Goal: Information Seeking & Learning: Check status

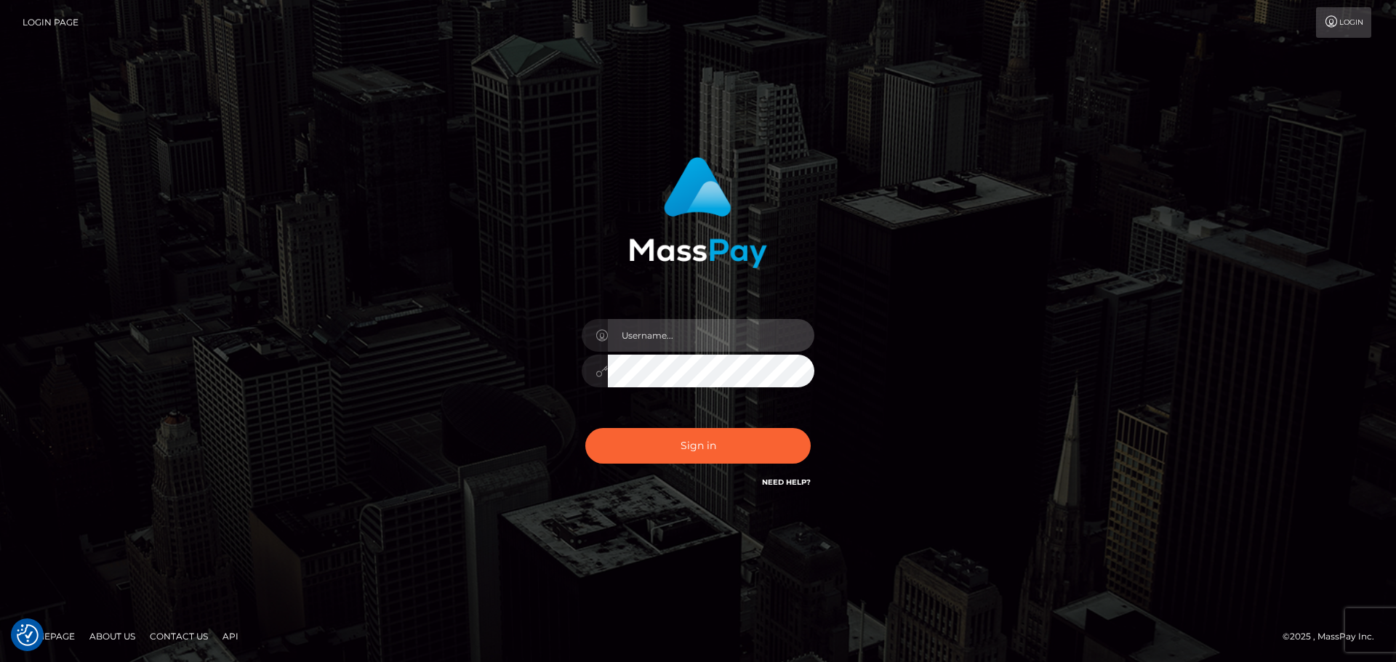
click at [655, 346] on input "text" at bounding box center [711, 335] width 207 height 33
type input "pschroll"
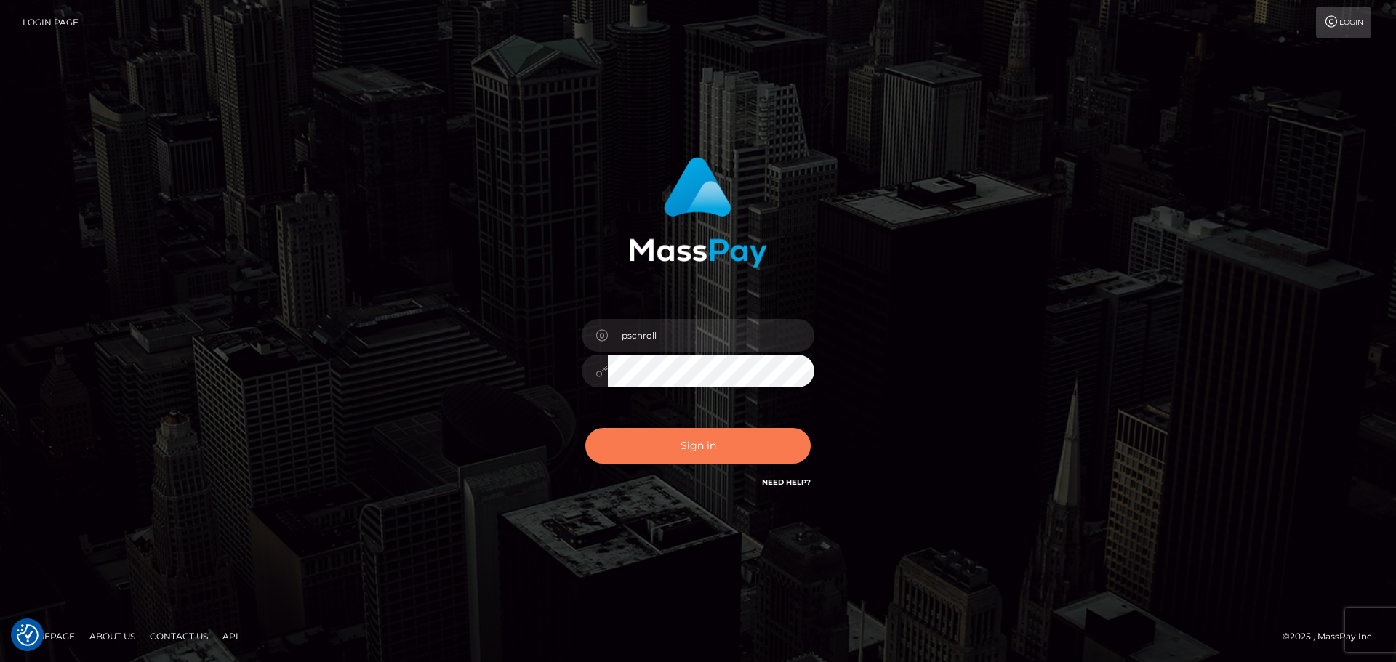
click at [708, 439] on button "Sign in" at bounding box center [697, 446] width 225 height 36
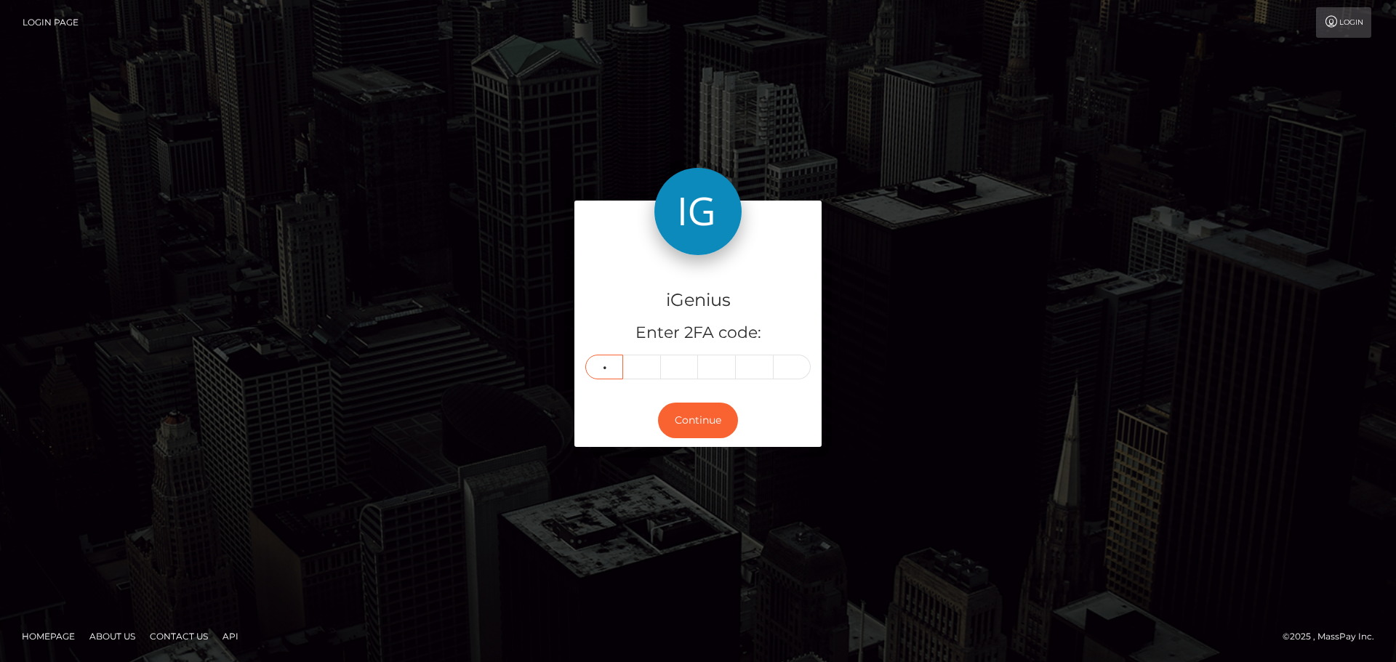
type input "9"
type input "3"
type input "8"
type input "1"
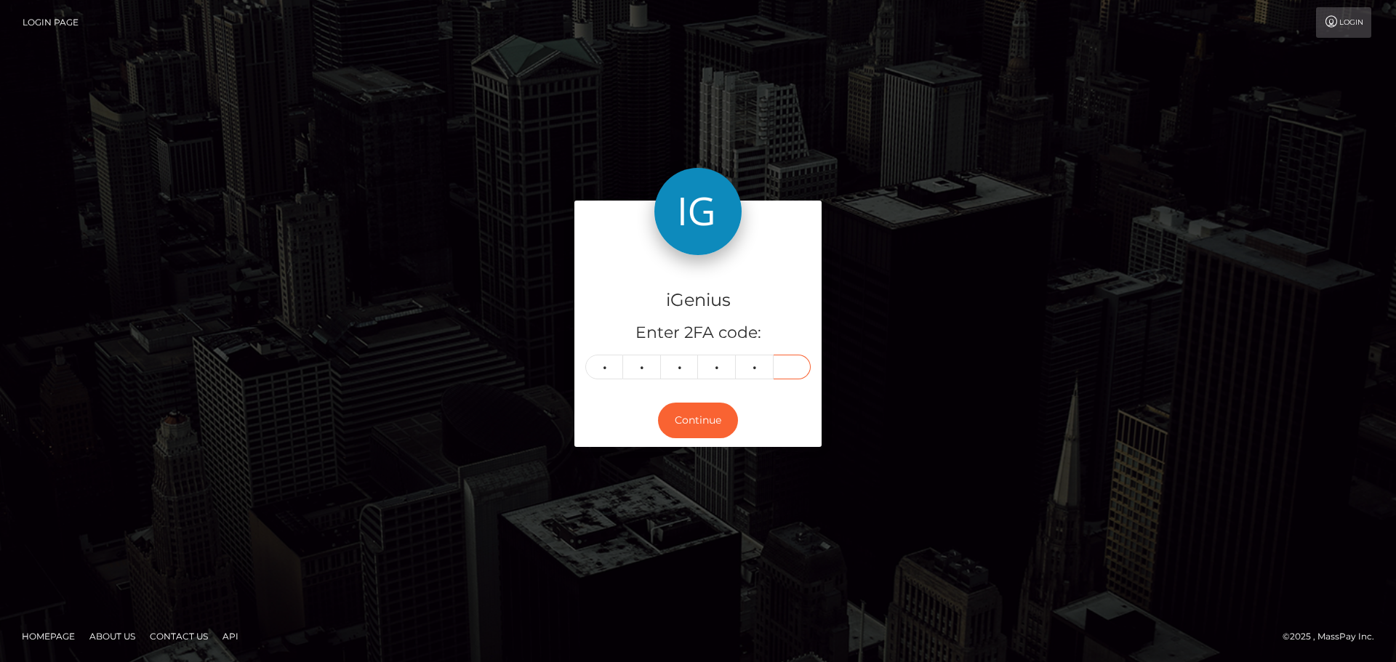
type input "7"
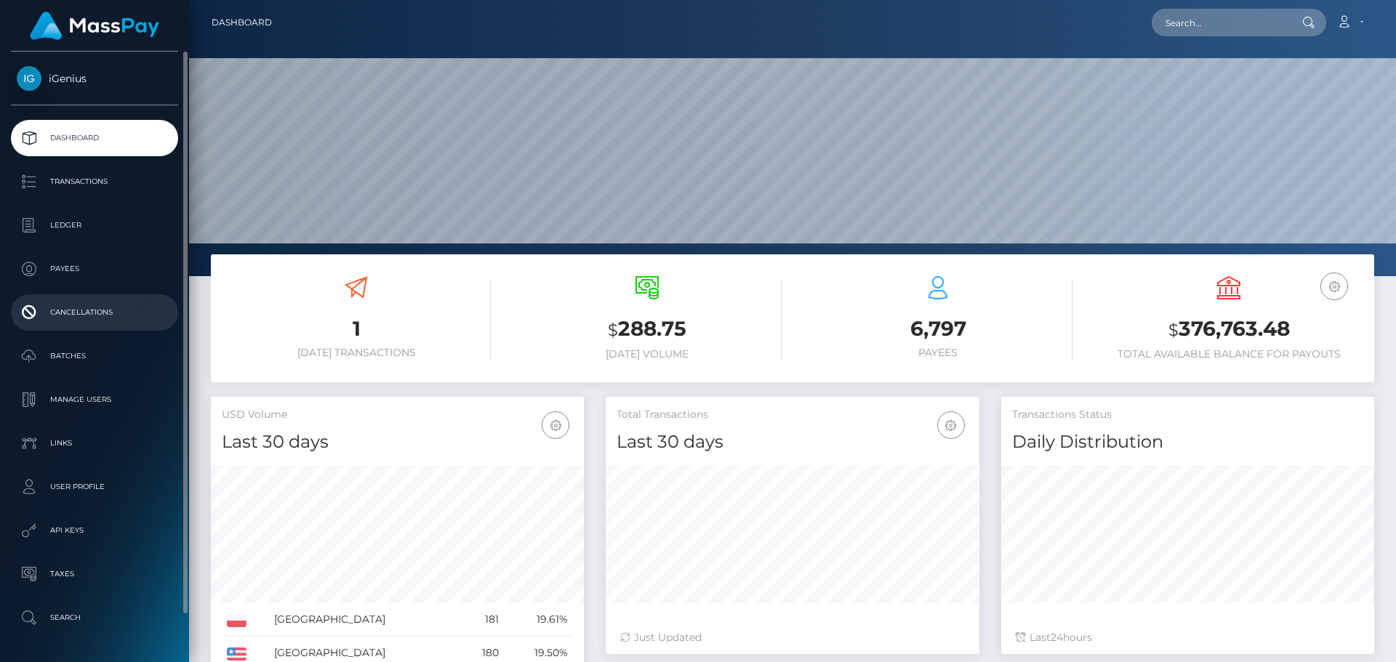
scroll to position [258, 374]
click at [58, 210] on link "Ledger" at bounding box center [94, 225] width 167 height 36
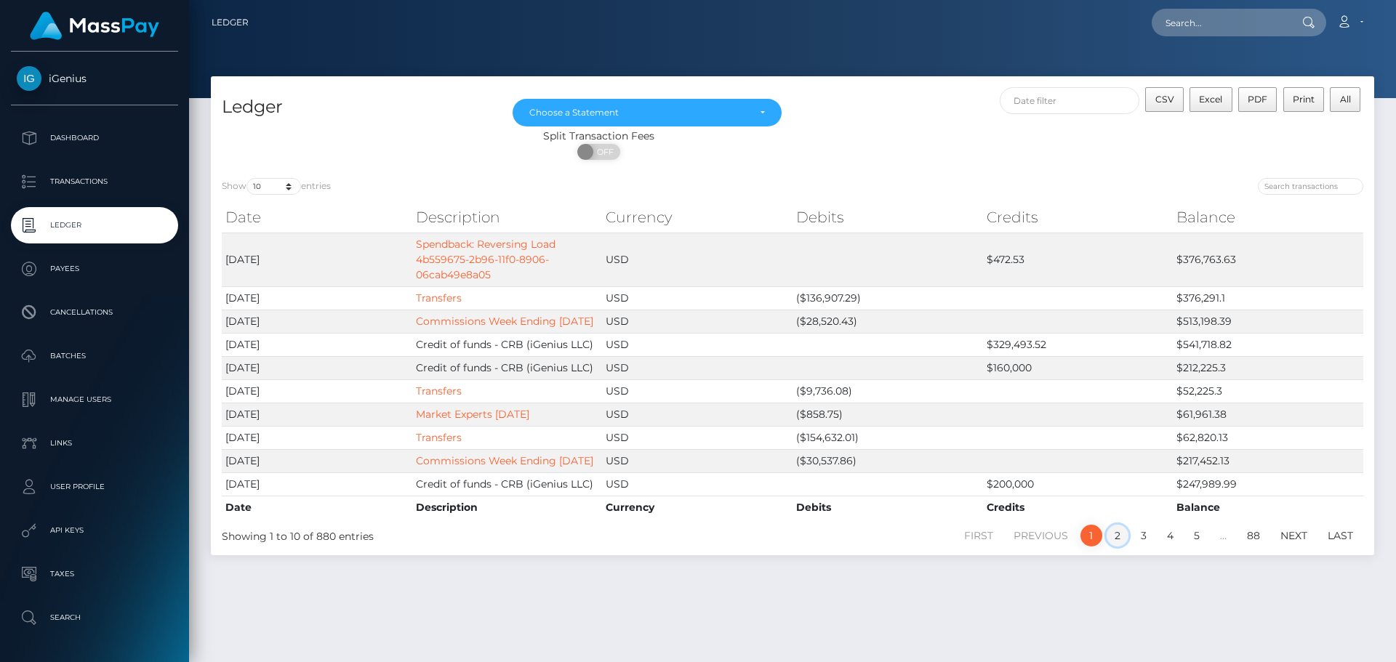
click at [1111, 547] on link "2" at bounding box center [1118, 536] width 22 height 22
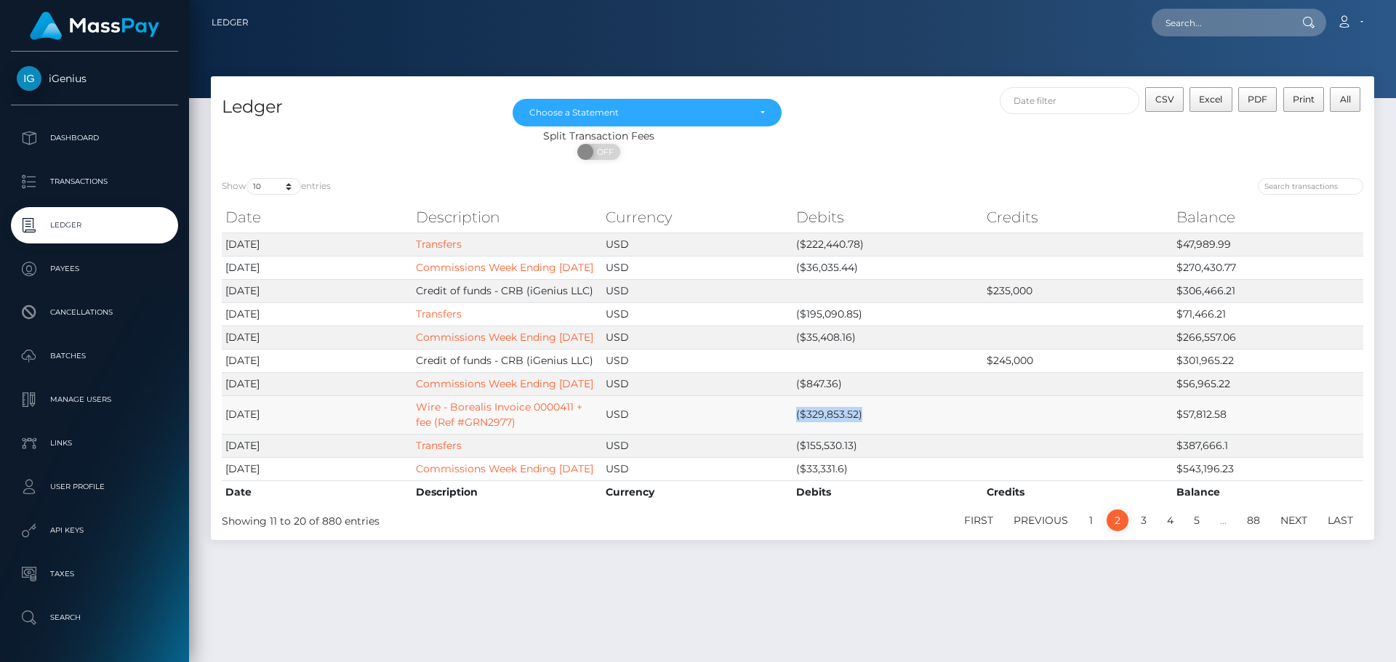
drag, startPoint x: 862, startPoint y: 460, endPoint x: 791, endPoint y: 459, distance: 71.3
click at [791, 434] on tr "2025-07-31 Wire - Borealis Invoice 0000411 + fee (Ref #GRN2977) USD ($329,853.5…" at bounding box center [793, 415] width 1142 height 39
copy tr "($329,853.52)"
click at [441, 429] on link "Wire - Borealis Invoice 0000411 + fee (Ref #GRN2977)" at bounding box center [499, 415] width 167 height 28
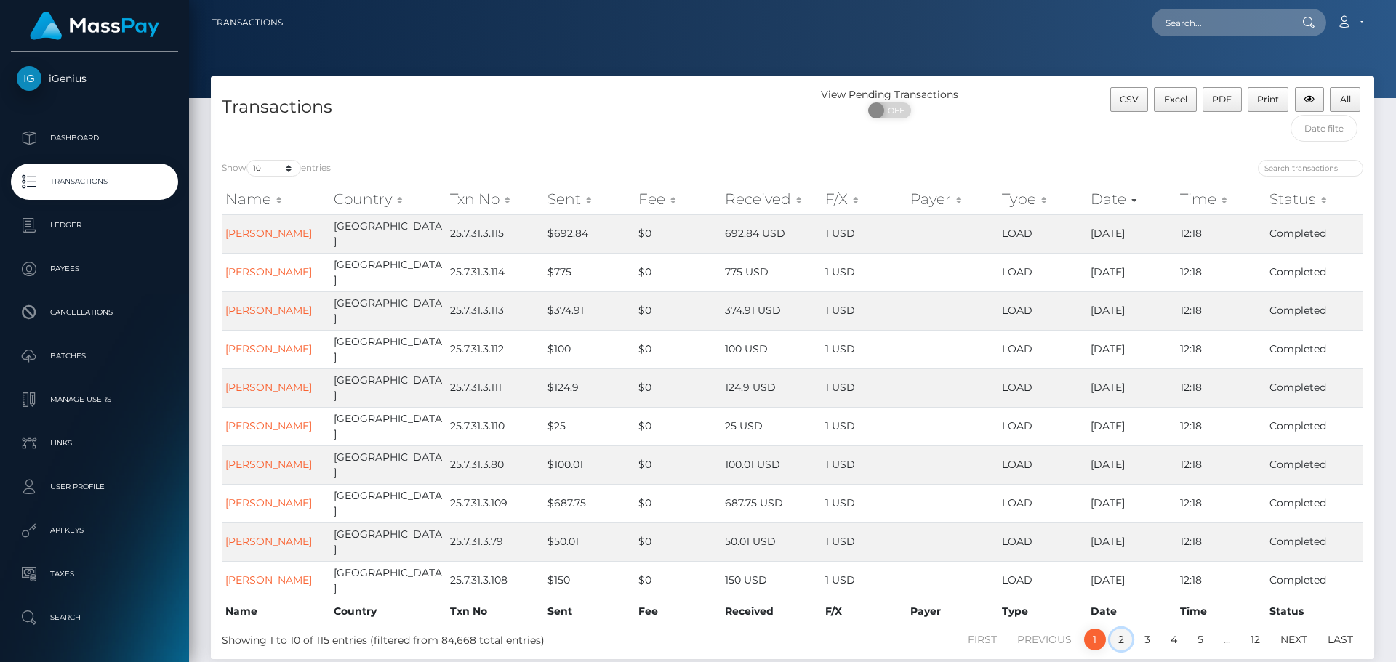
click at [1121, 629] on link "2" at bounding box center [1121, 640] width 22 height 22
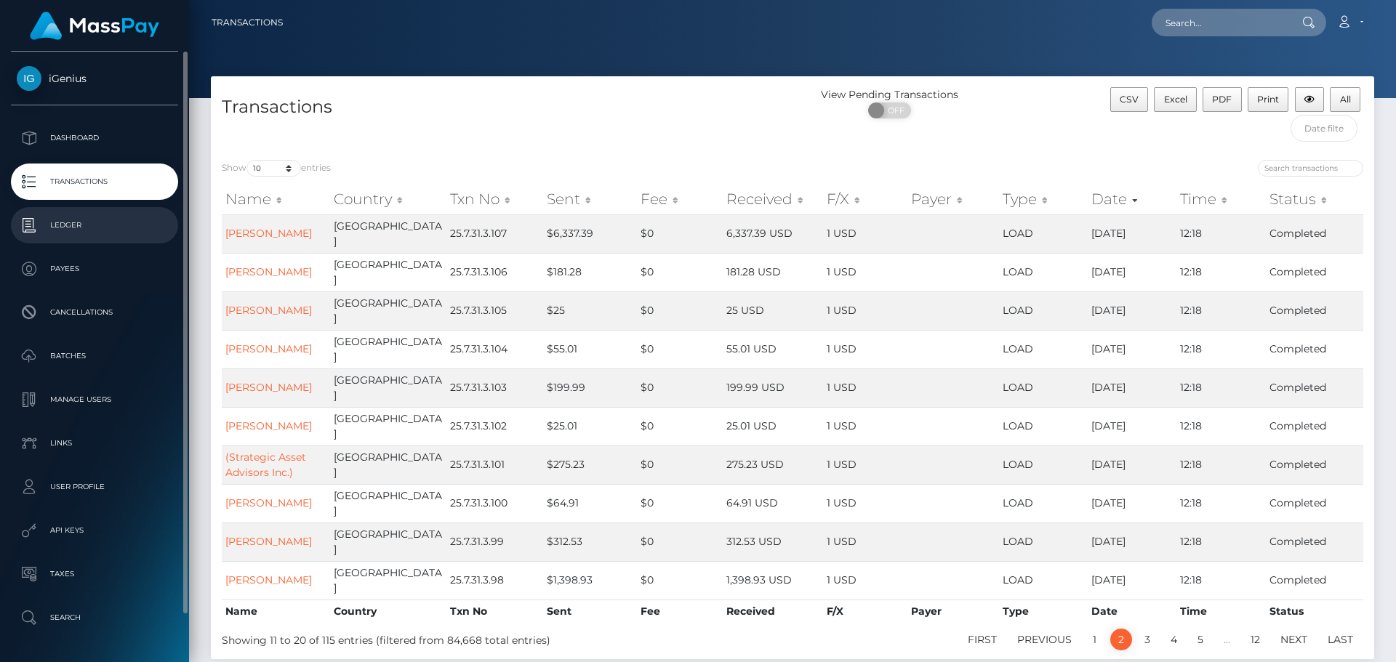
click at [75, 228] on p "Ledger" at bounding box center [95, 226] width 156 height 22
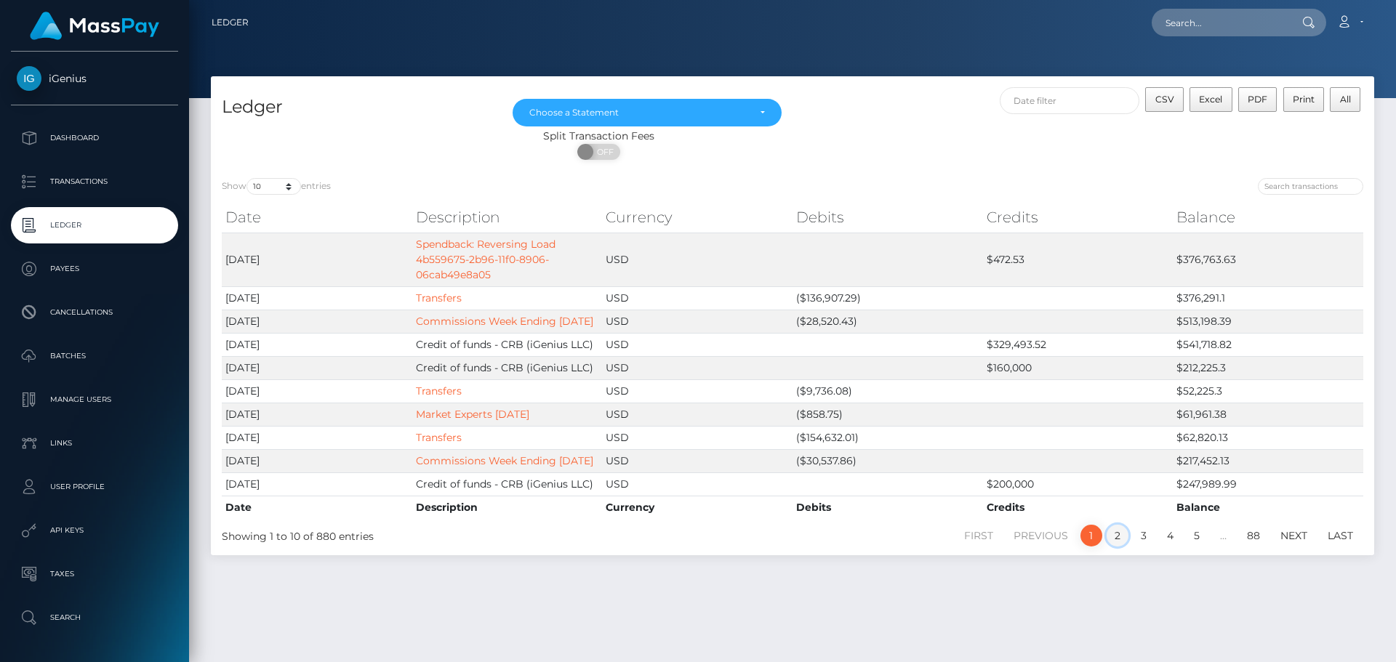
click at [1119, 547] on link "2" at bounding box center [1118, 536] width 22 height 22
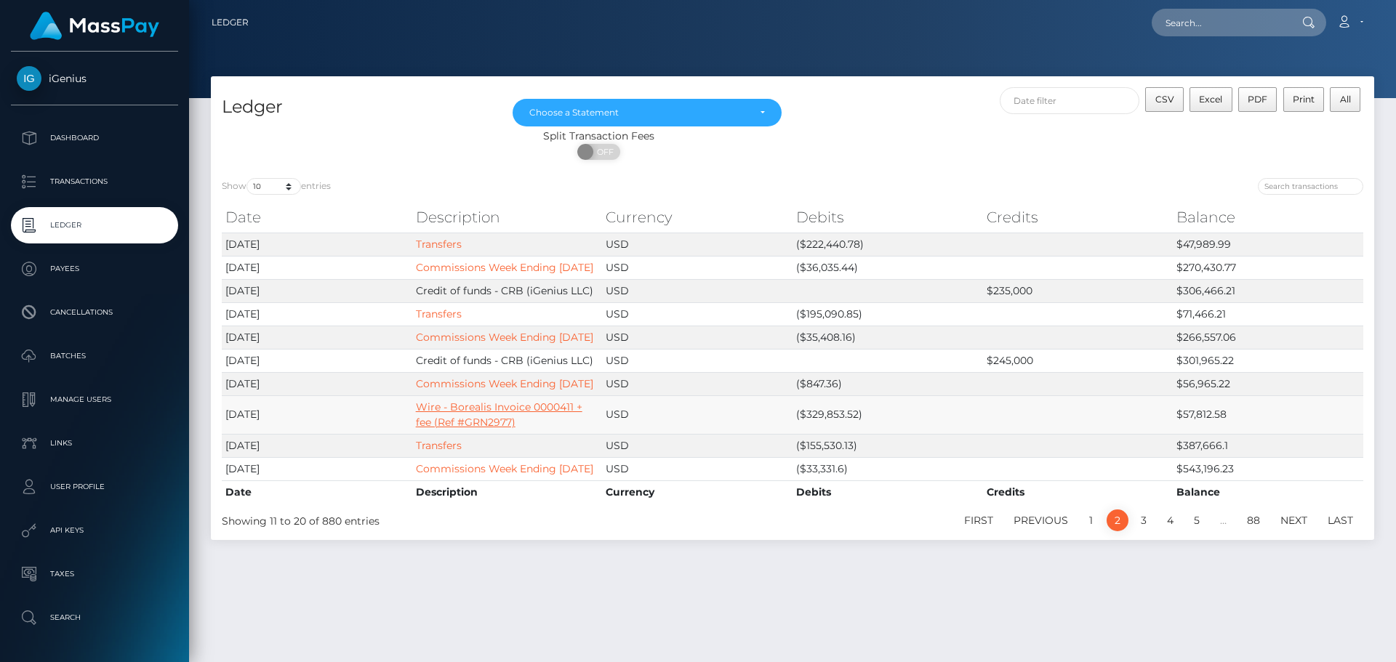
click at [434, 429] on link "Wire - Borealis Invoice 0000411 + fee (Ref #GRN2977)" at bounding box center [499, 415] width 167 height 28
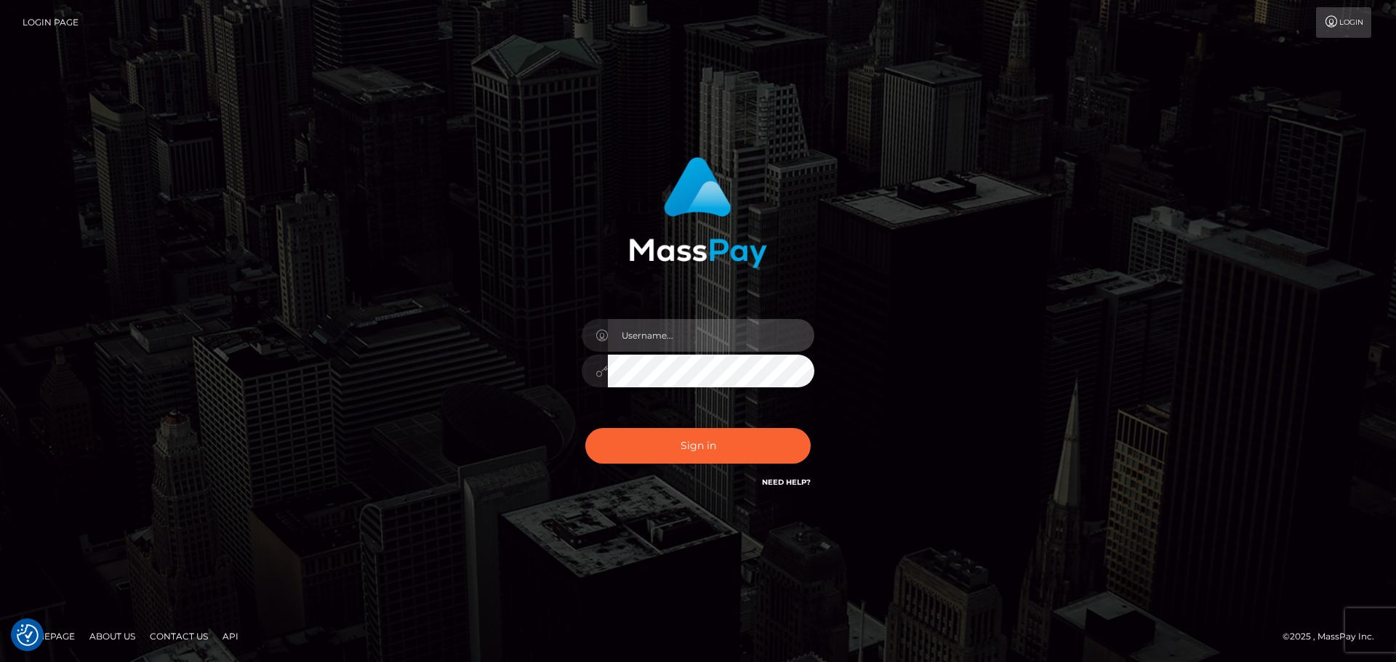
click at [681, 335] on input "text" at bounding box center [711, 335] width 207 height 33
type input "pschroll"
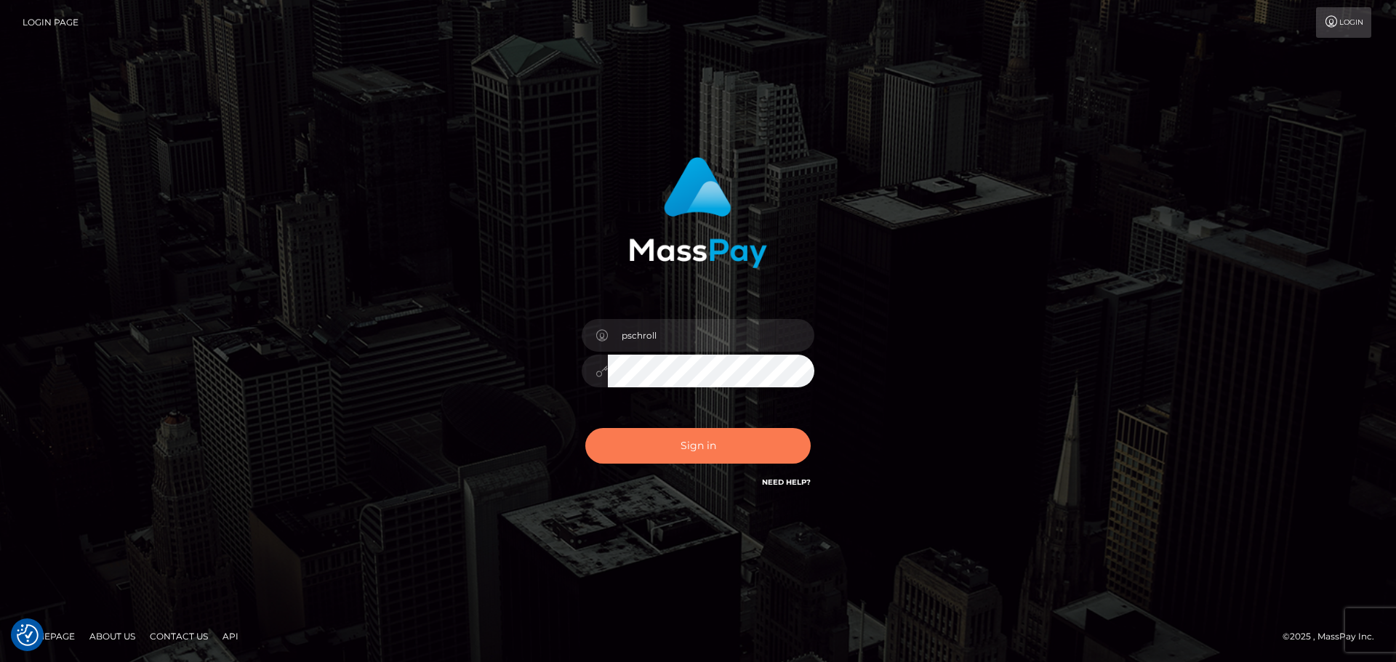
click at [721, 455] on button "Sign in" at bounding box center [697, 446] width 225 height 36
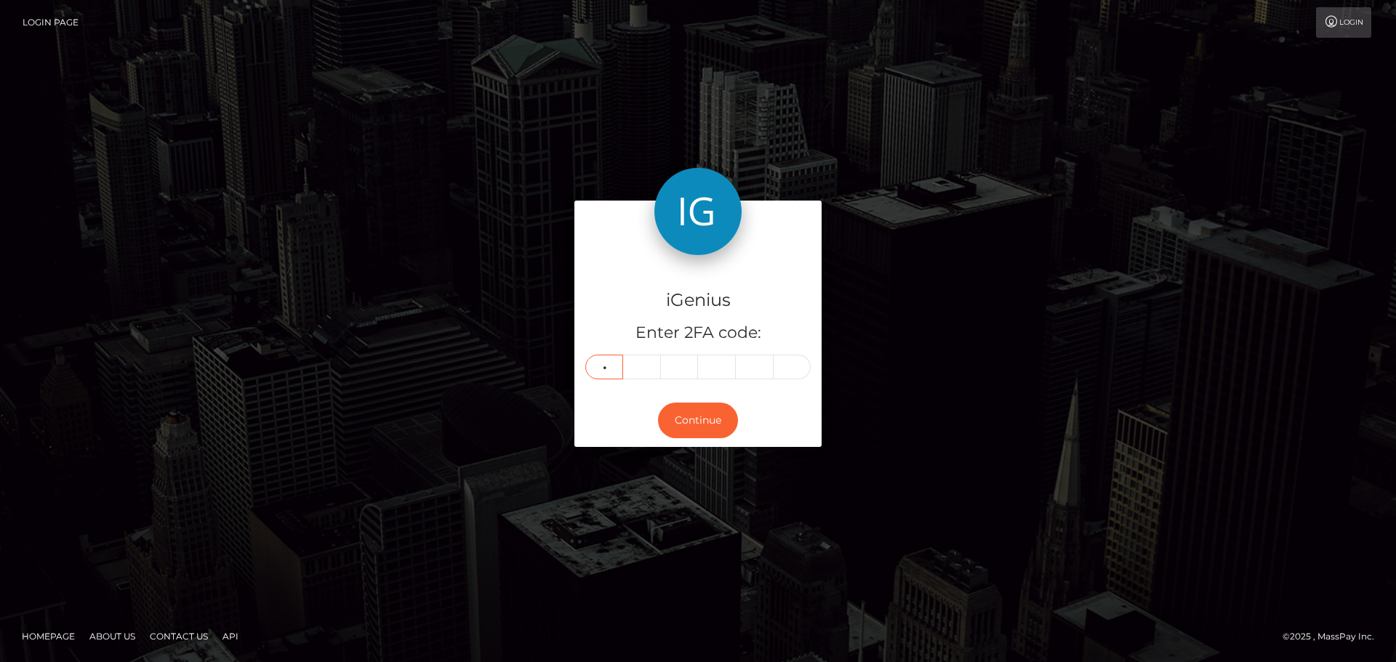
type input "0"
type input "5"
type input "2"
type input "5"
type input "6"
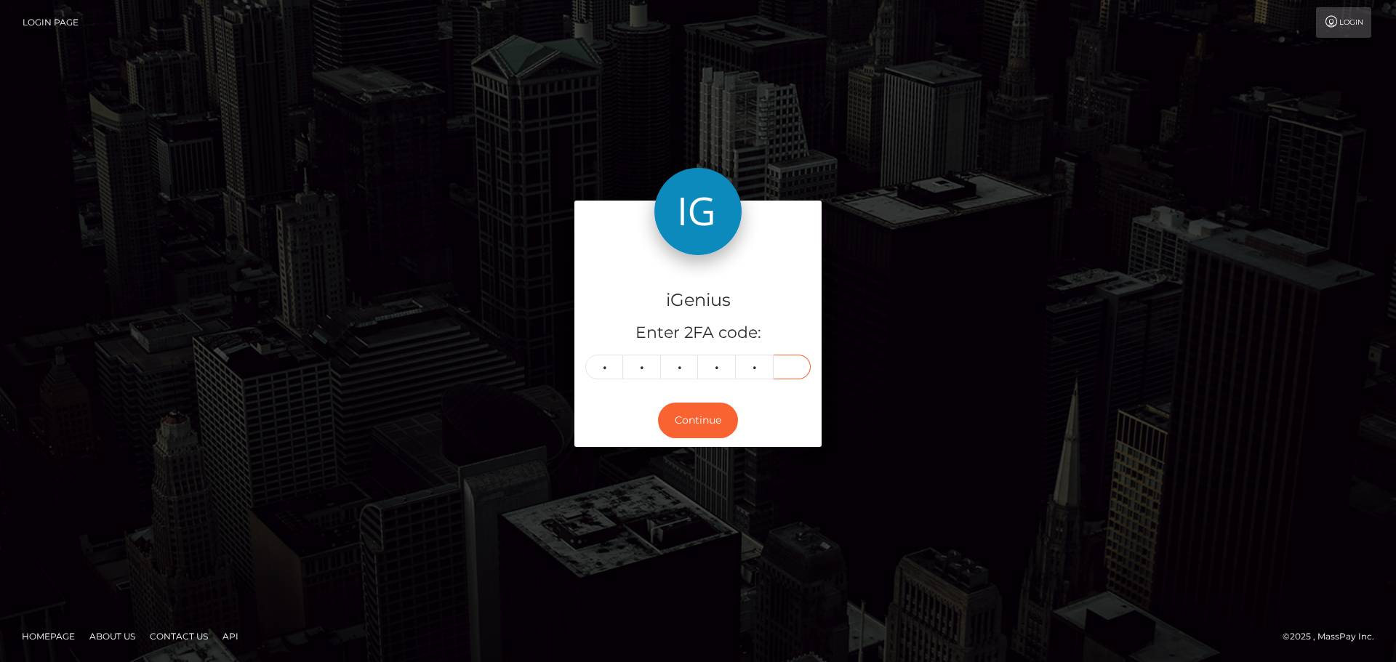
type input "8"
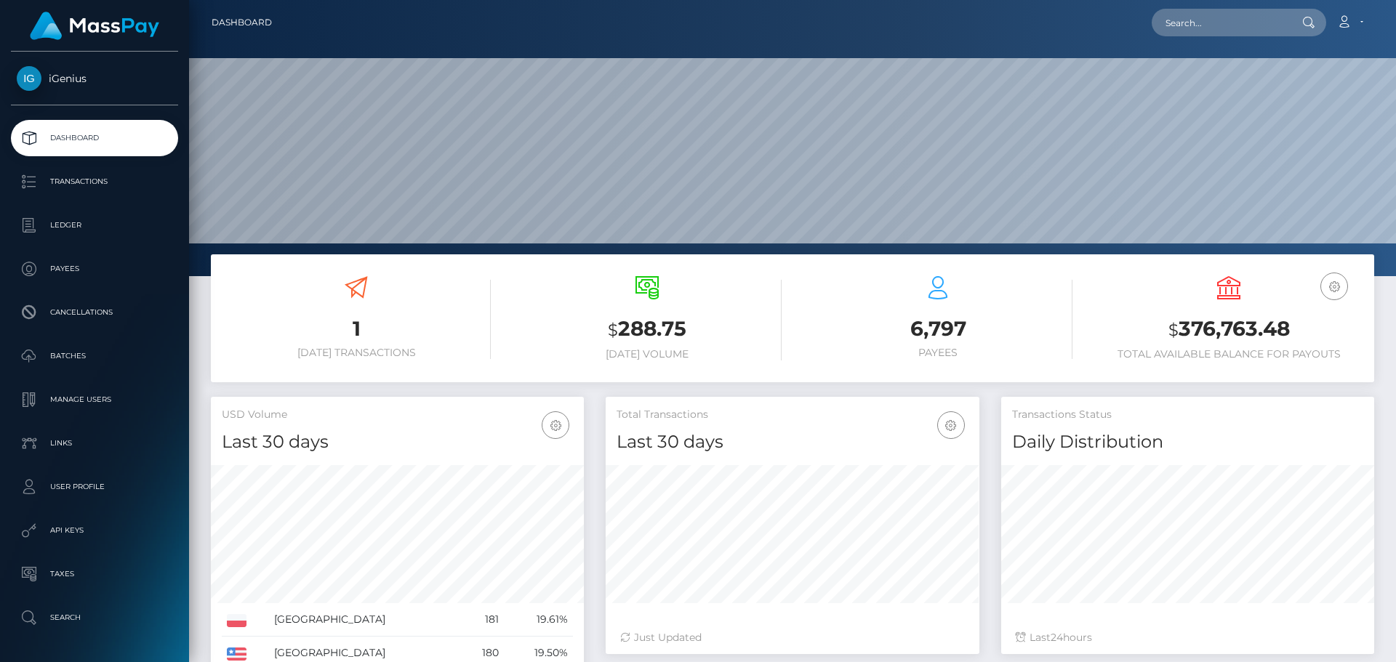
scroll to position [258, 374]
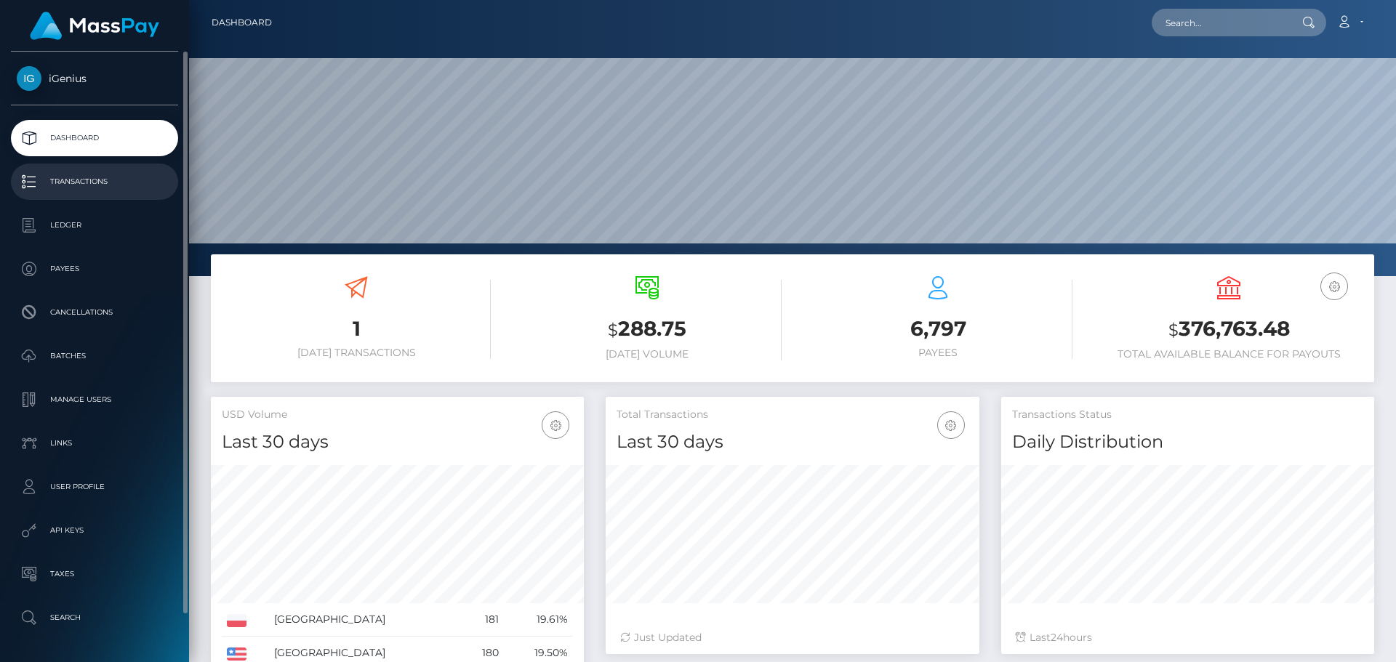
click at [80, 175] on p "Transactions" at bounding box center [95, 182] width 156 height 22
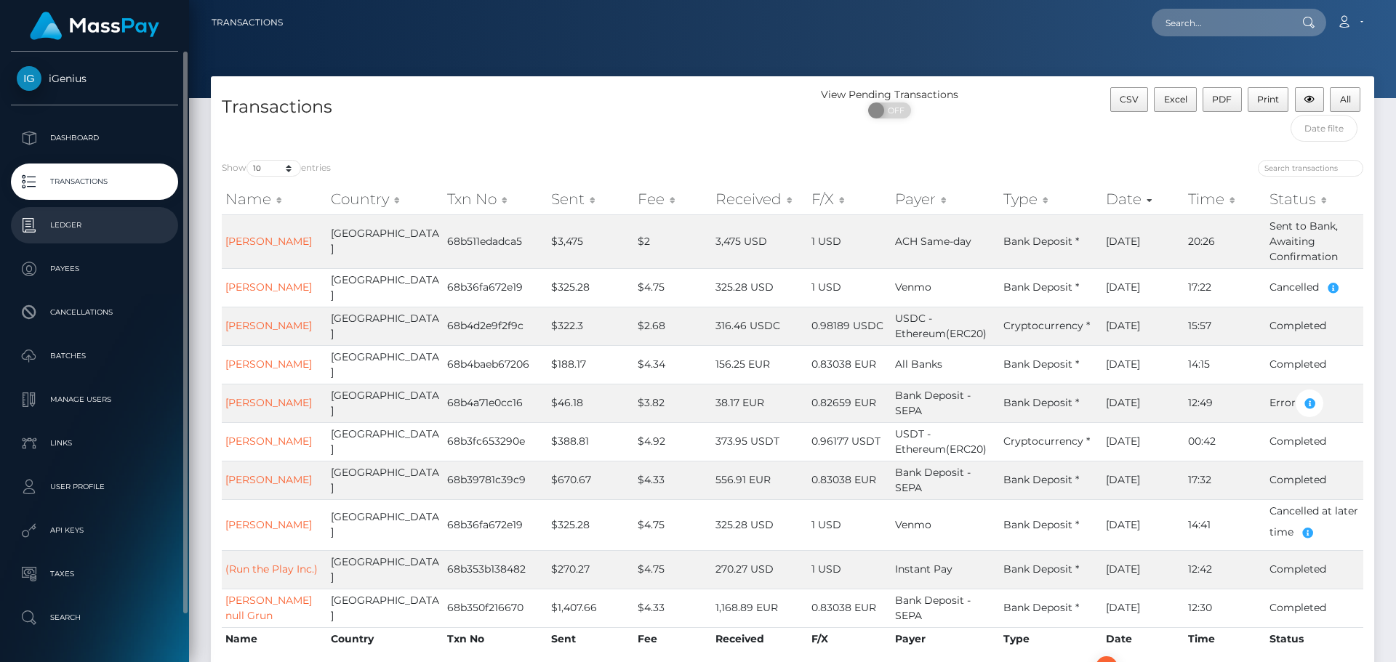
click at [74, 226] on p "Ledger" at bounding box center [95, 226] width 156 height 22
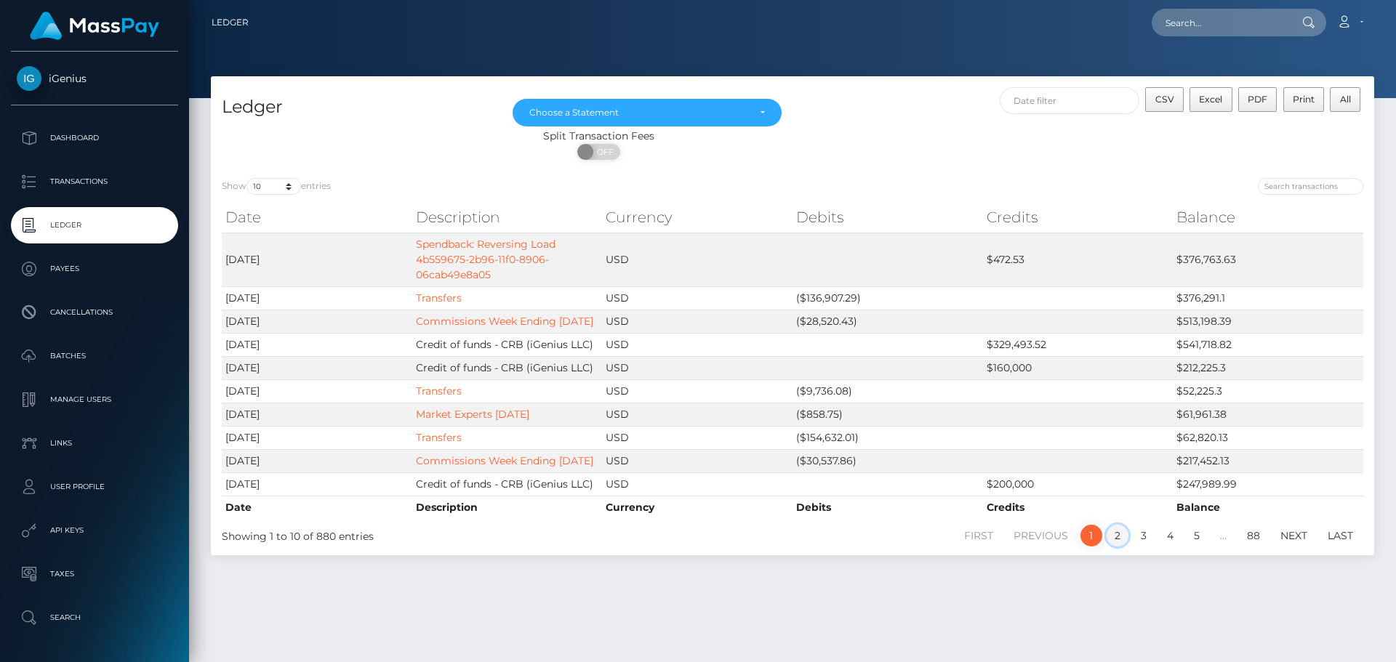
click at [1115, 547] on link "2" at bounding box center [1118, 536] width 22 height 22
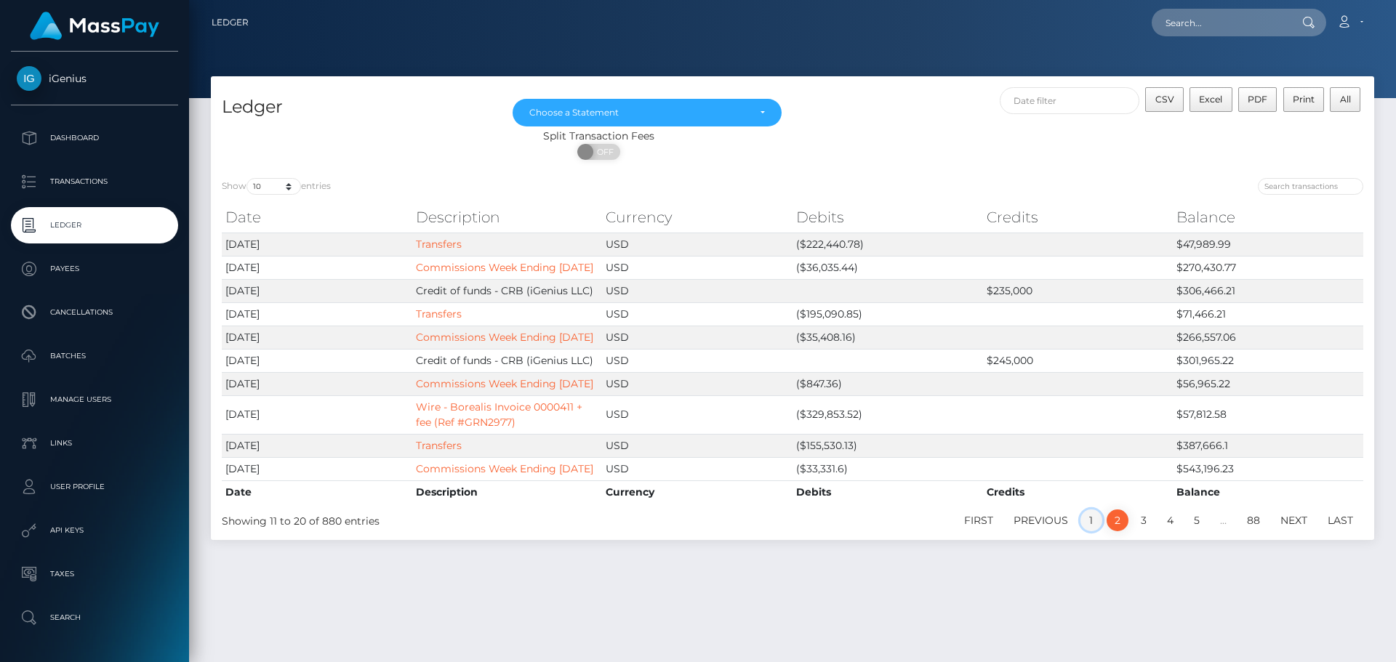
click at [1086, 532] on link "1" at bounding box center [1092, 521] width 22 height 22
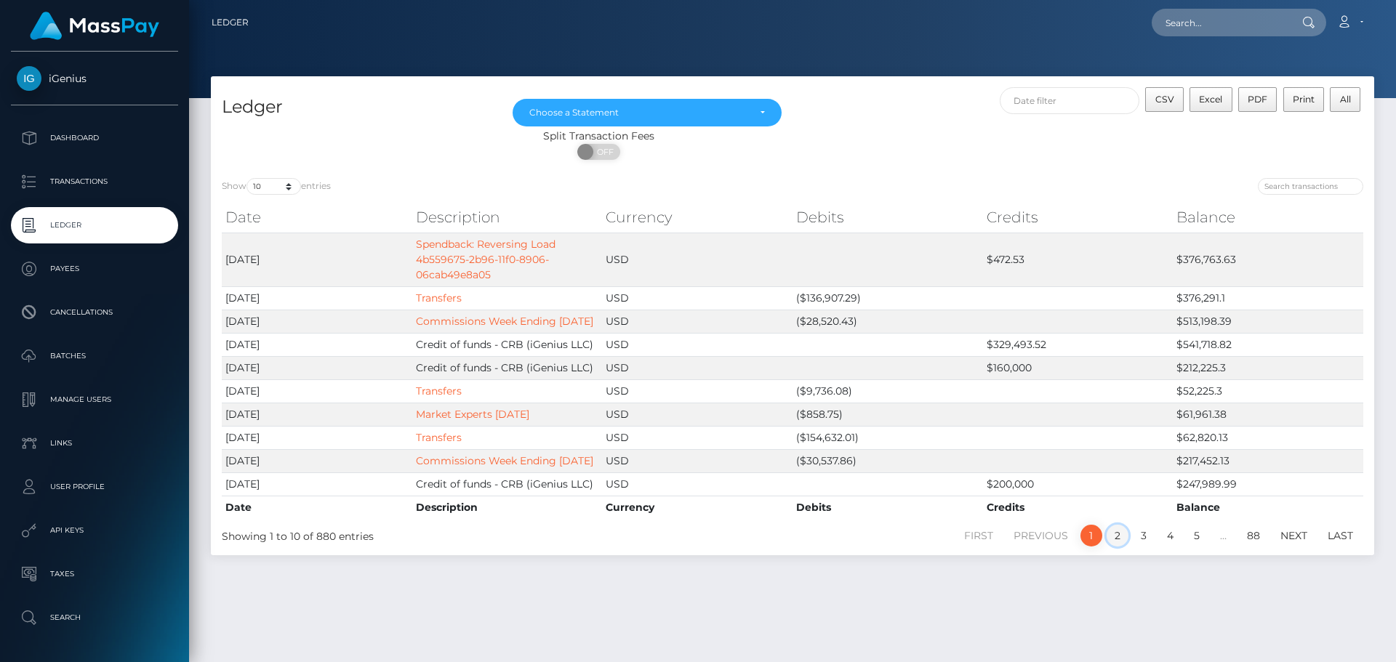
click at [1113, 547] on link "2" at bounding box center [1118, 536] width 22 height 22
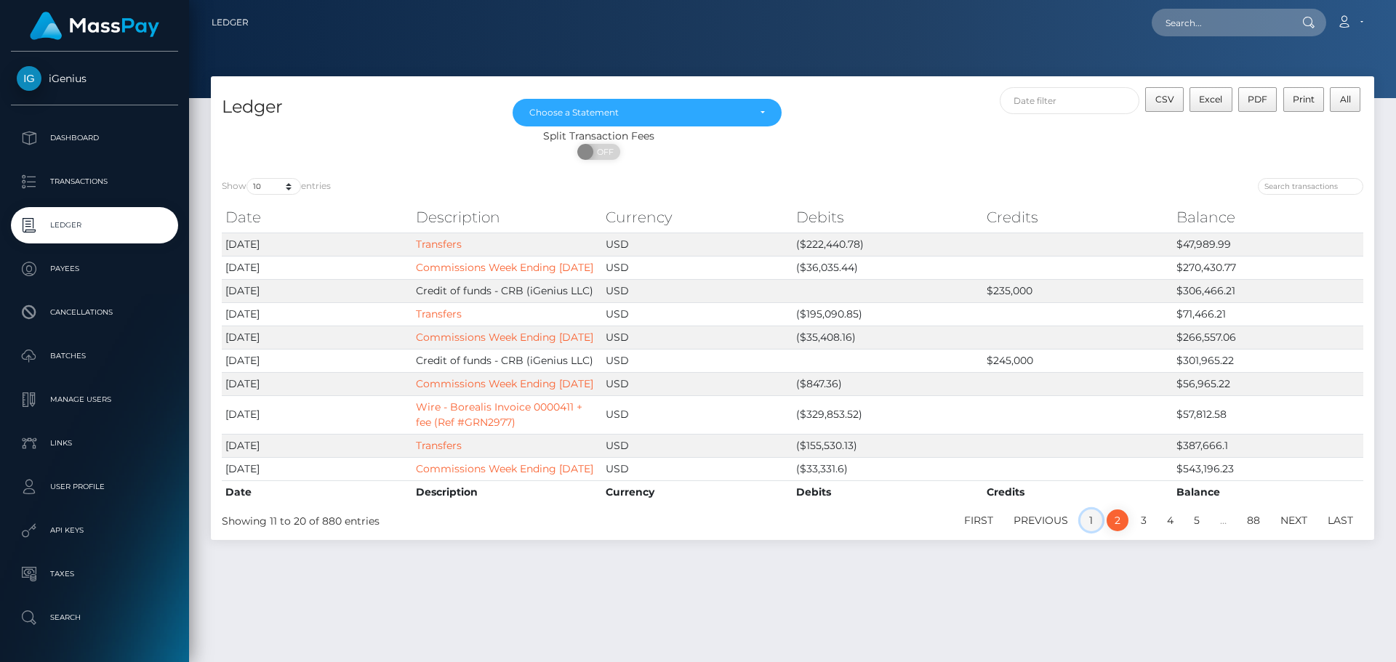
click at [1095, 532] on link "1" at bounding box center [1092, 521] width 22 height 22
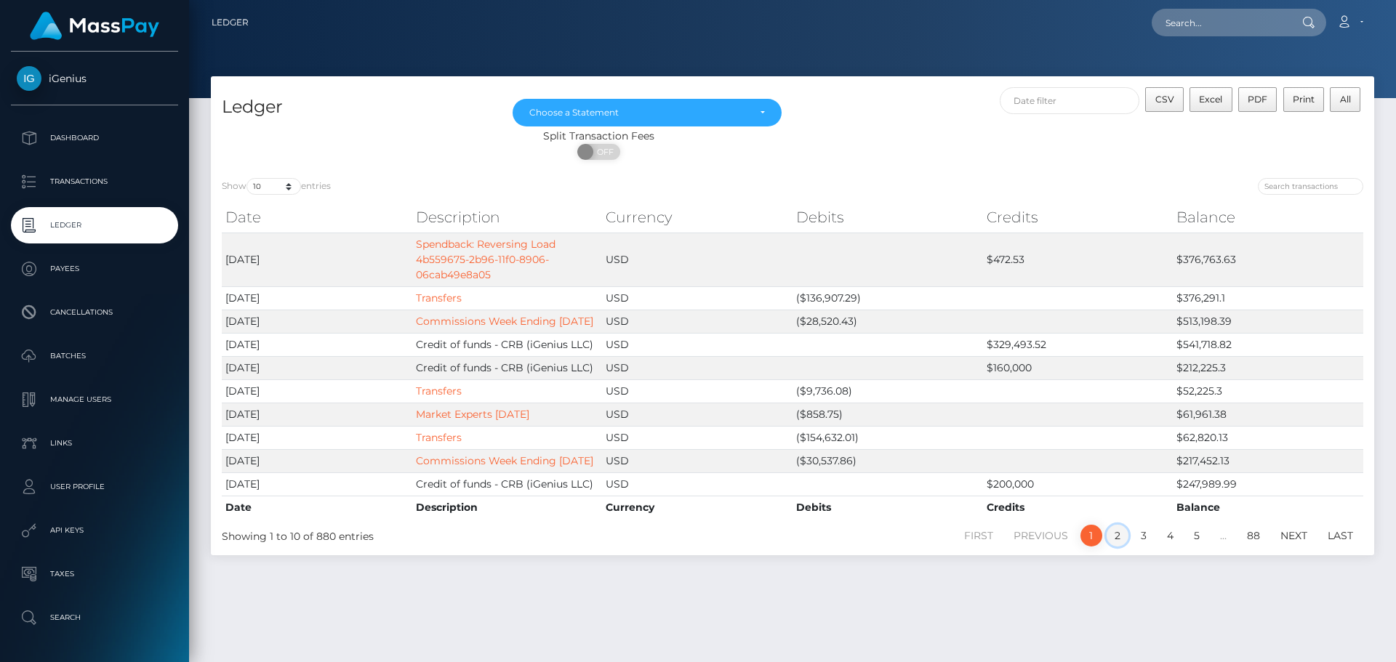
click at [1119, 547] on link "2" at bounding box center [1118, 536] width 22 height 22
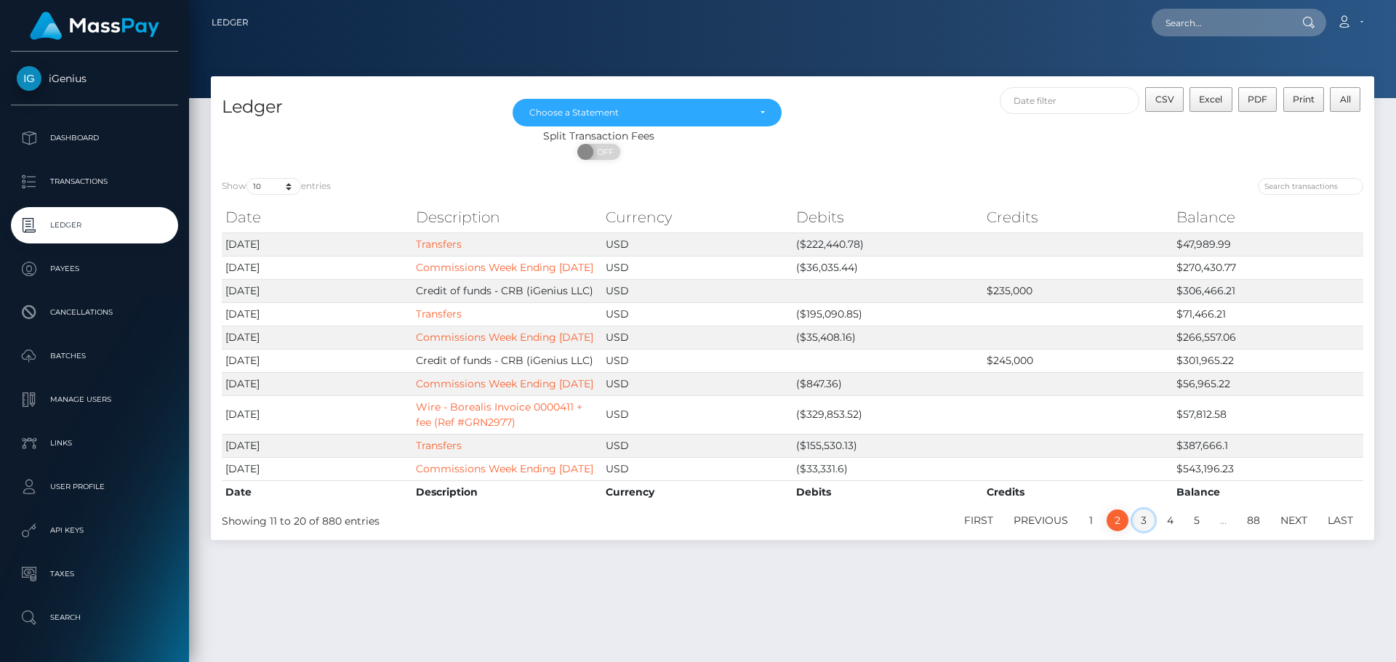
click at [1143, 532] on link "3" at bounding box center [1144, 521] width 22 height 22
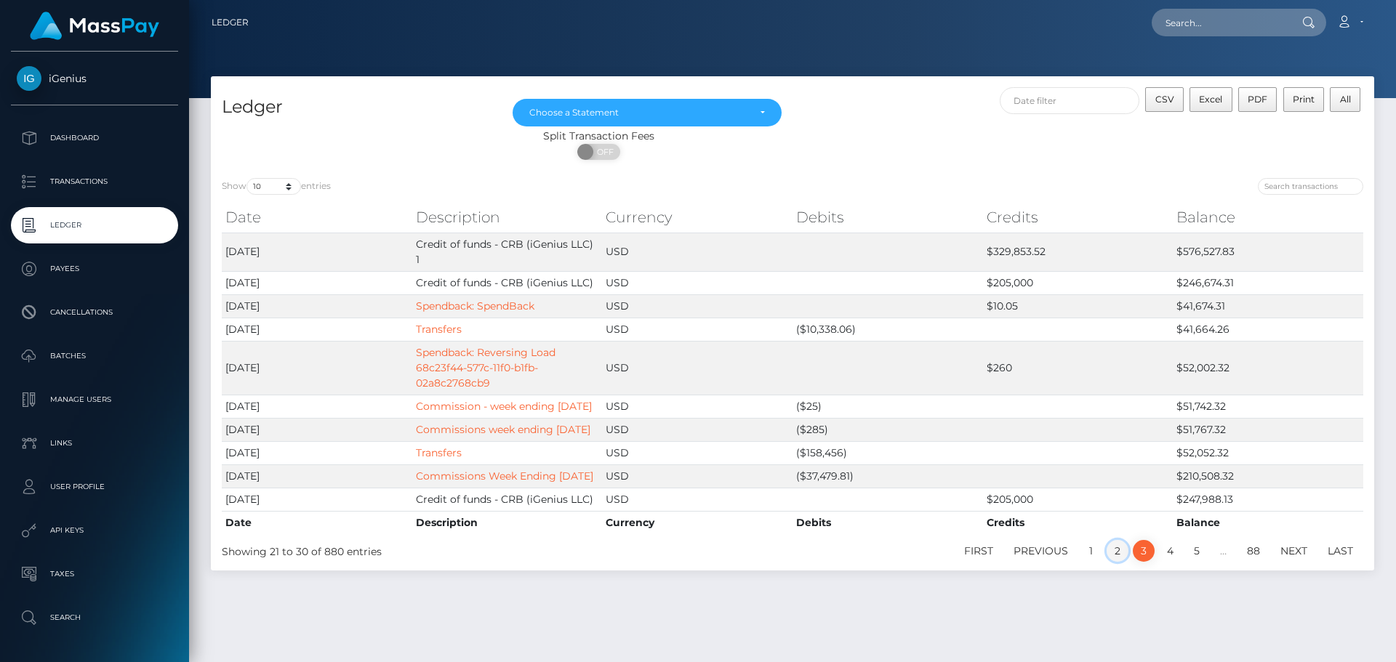
click at [1119, 562] on link "2" at bounding box center [1118, 551] width 22 height 22
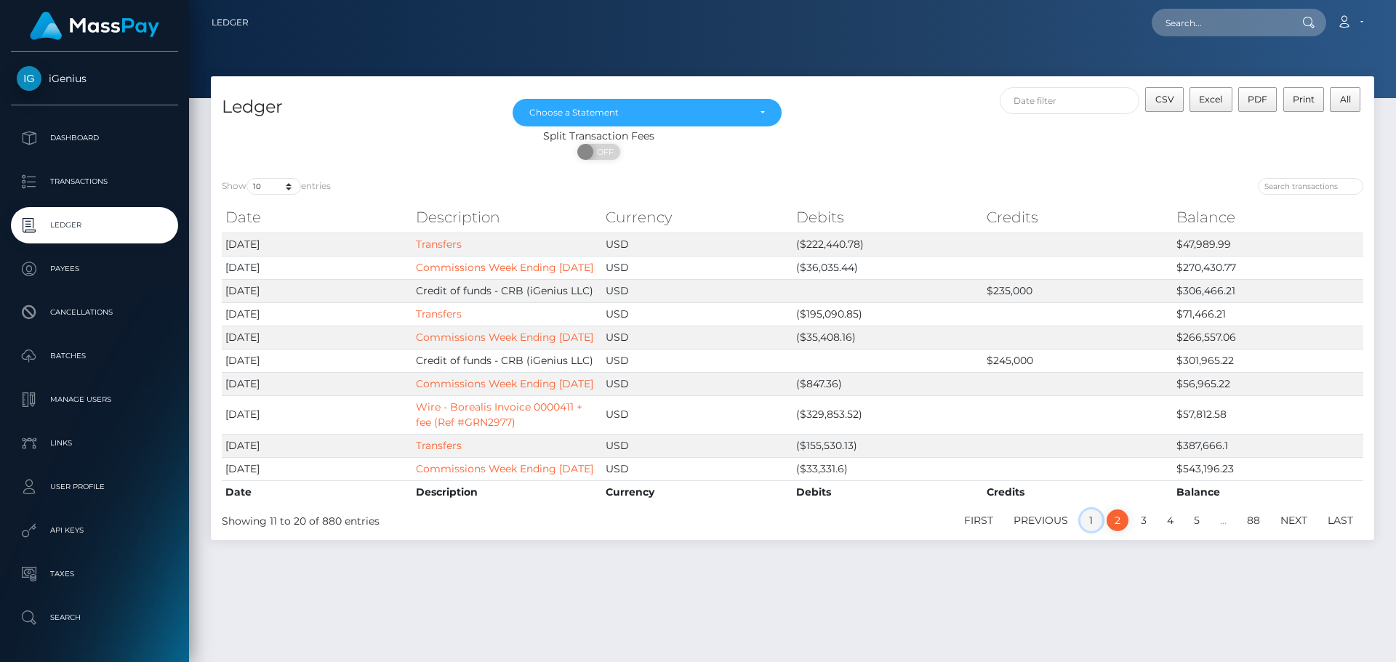
click at [1091, 532] on link "1" at bounding box center [1092, 521] width 22 height 22
